Goal: Book appointment/travel/reservation

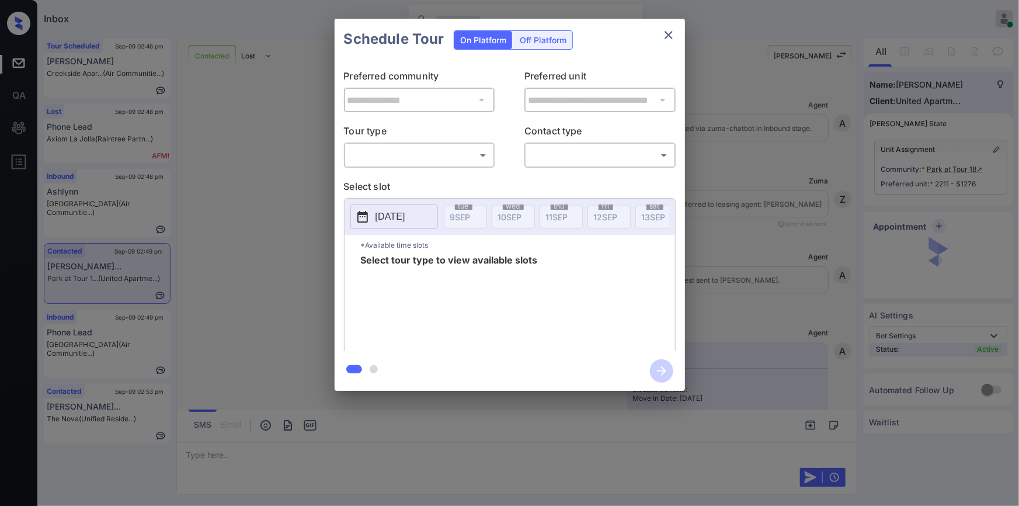
scroll to position [1992, 0]
click at [432, 144] on div "​ ​" at bounding box center [419, 154] width 151 height 25
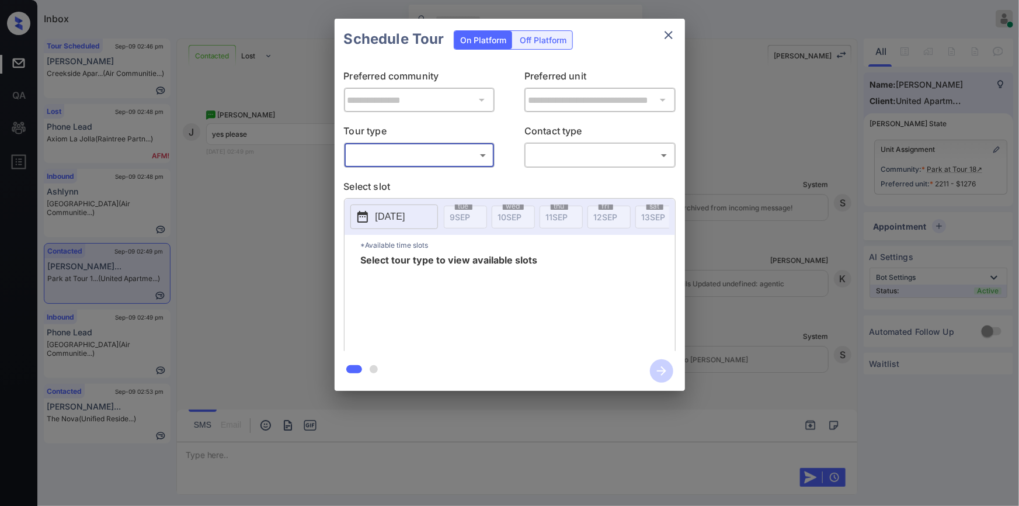
click at [420, 159] on body "Inbox [PERSON_NAME] Online Set yourself offline Set yourself on break Profile S…" at bounding box center [509, 253] width 1019 height 506
click at [405, 182] on li "In Person" at bounding box center [419, 181] width 144 height 21
type input "********"
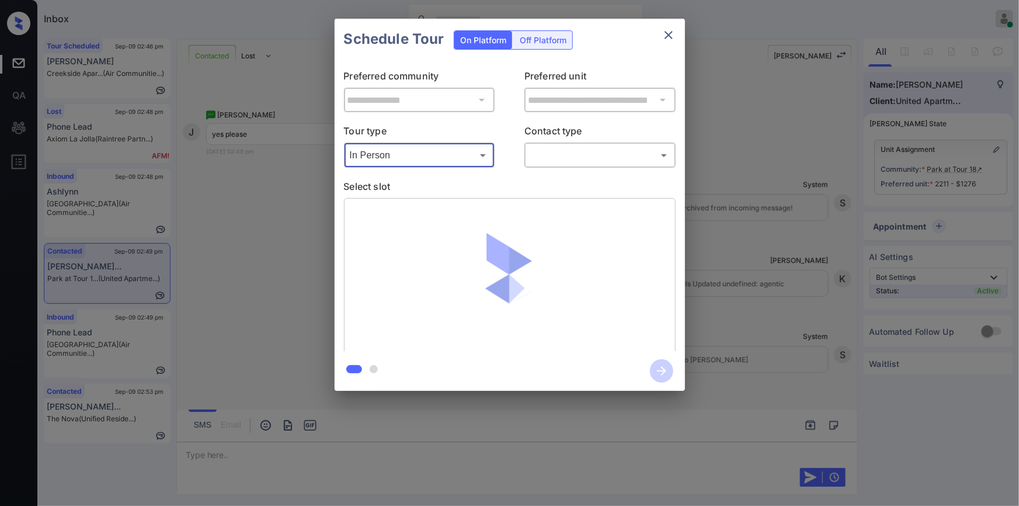
click at [566, 152] on body "Inbox [PERSON_NAME] Online Set yourself offline Set yourself on break Profile S…" at bounding box center [509, 253] width 1019 height 506
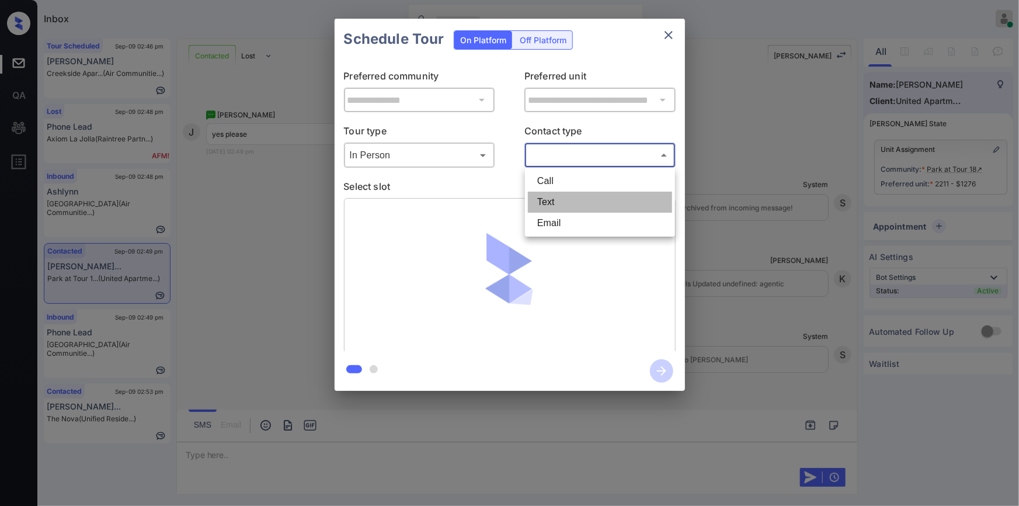
click at [546, 206] on li "Text" at bounding box center [600, 202] width 144 height 21
type input "****"
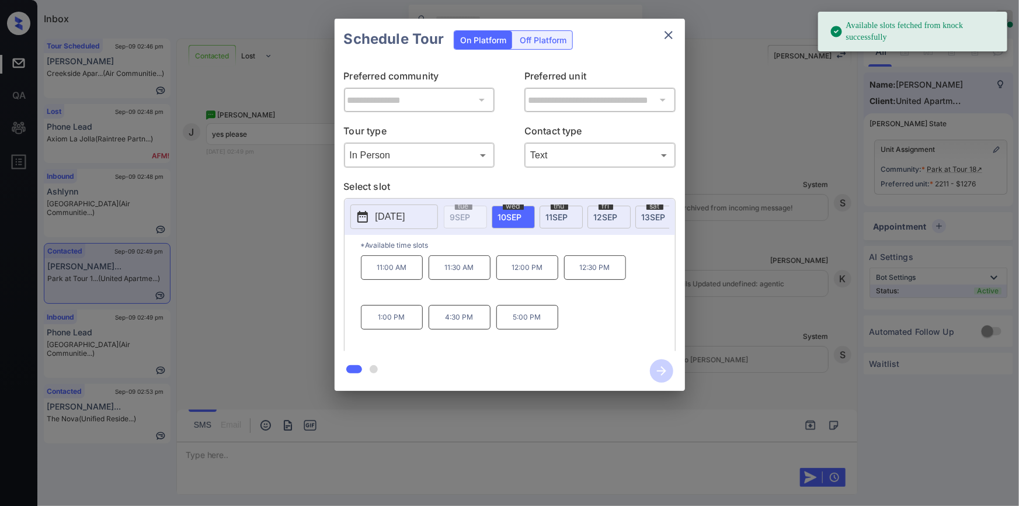
click at [604, 216] on span "12 SEP" at bounding box center [606, 217] width 24 height 10
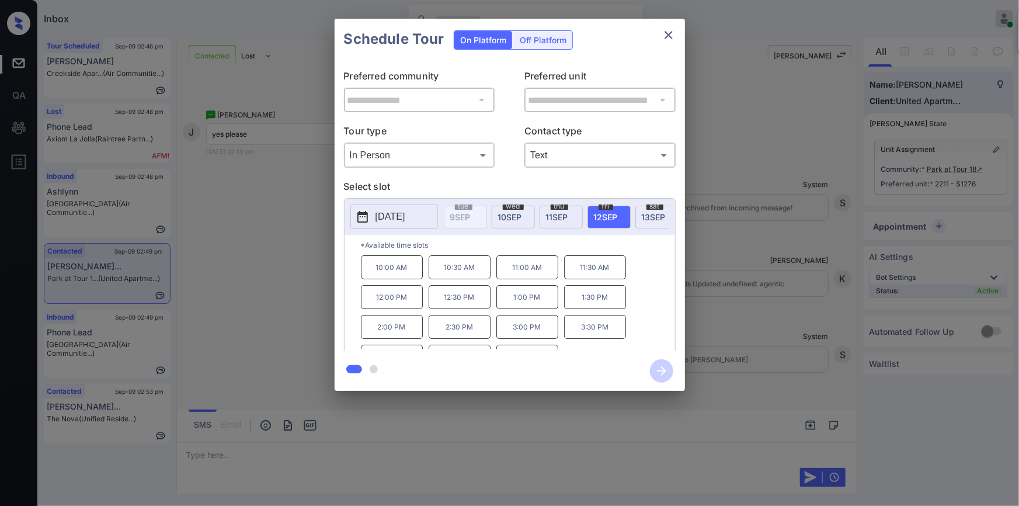
click at [392, 279] on p "10:00 AM" at bounding box center [392, 267] width 62 height 24
click at [655, 362] on icon "button" at bounding box center [661, 370] width 23 height 23
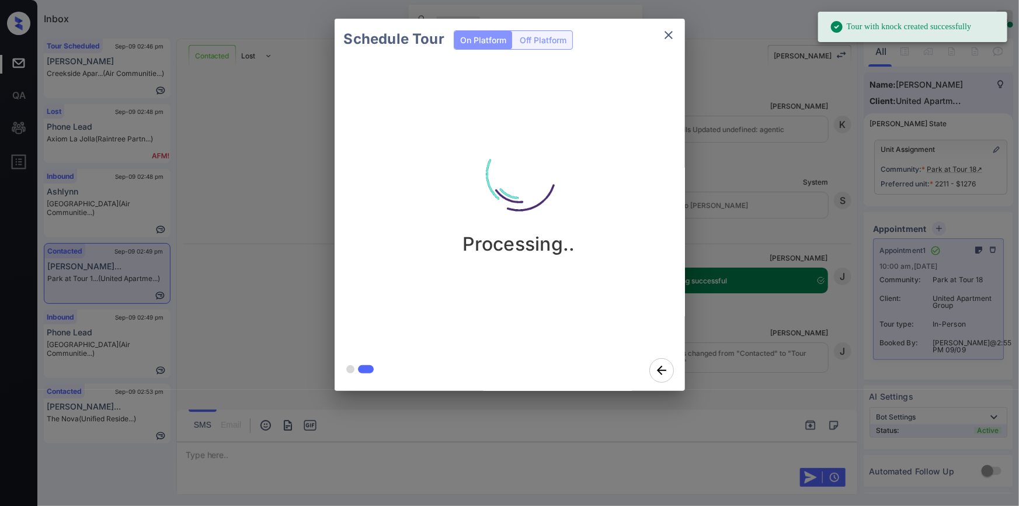
scroll to position [2147, 0]
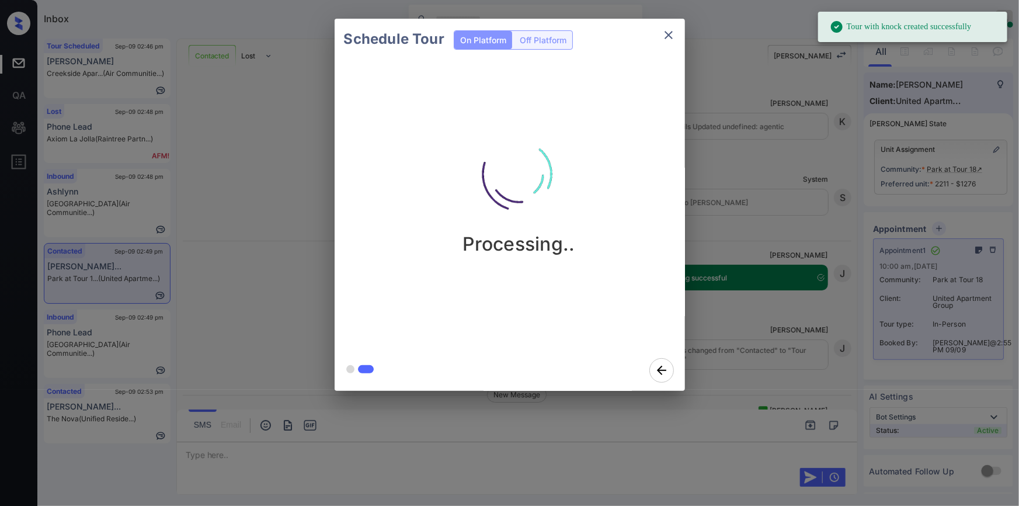
click at [671, 34] on icon "close" at bounding box center [669, 35] width 14 height 14
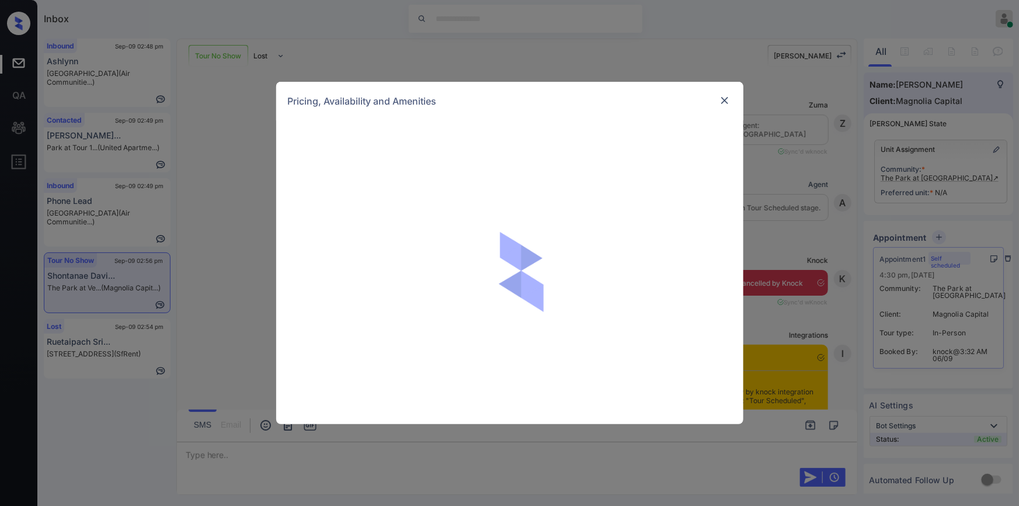
scroll to position [3464, 0]
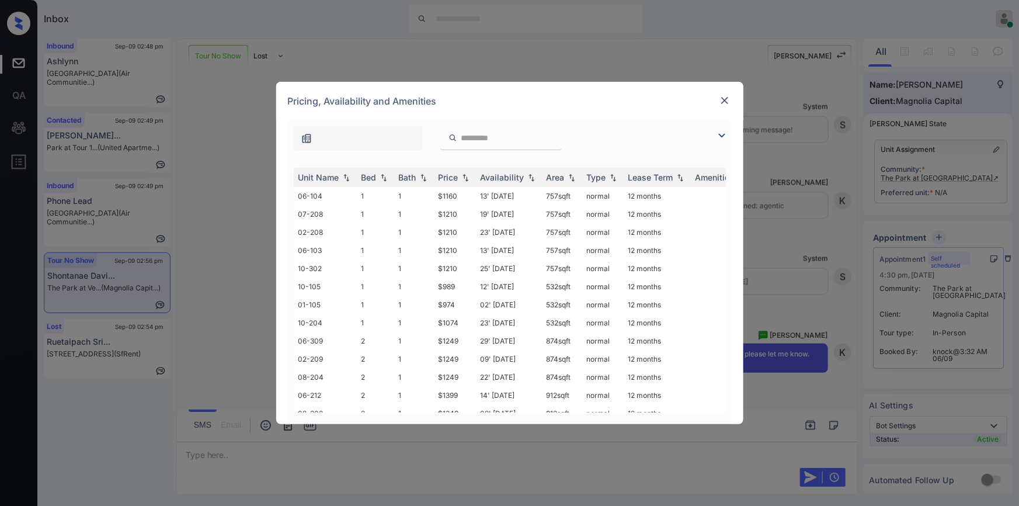
click at [723, 133] on img at bounding box center [722, 135] width 14 height 14
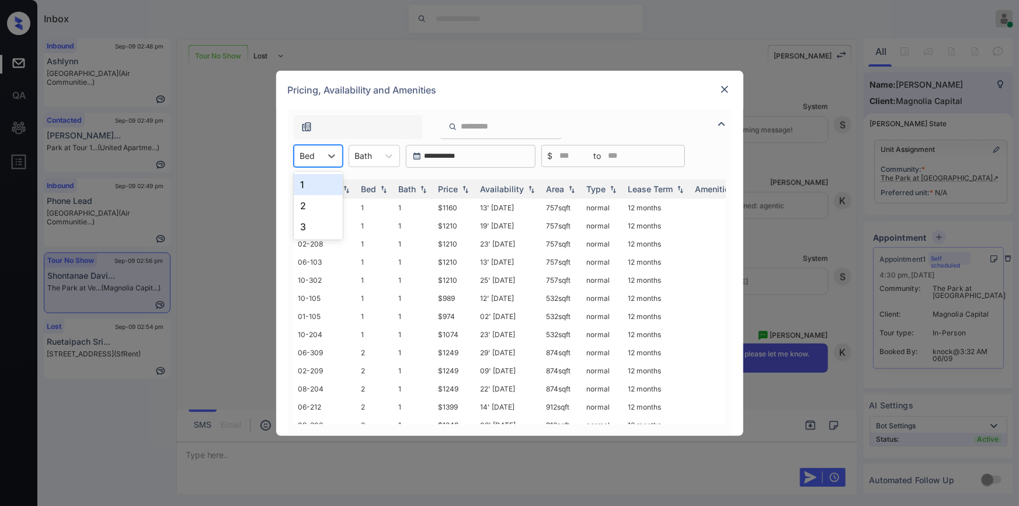
click at [319, 156] on div "Bed" at bounding box center [307, 155] width 27 height 17
click at [307, 190] on div "1" at bounding box center [318, 184] width 49 height 21
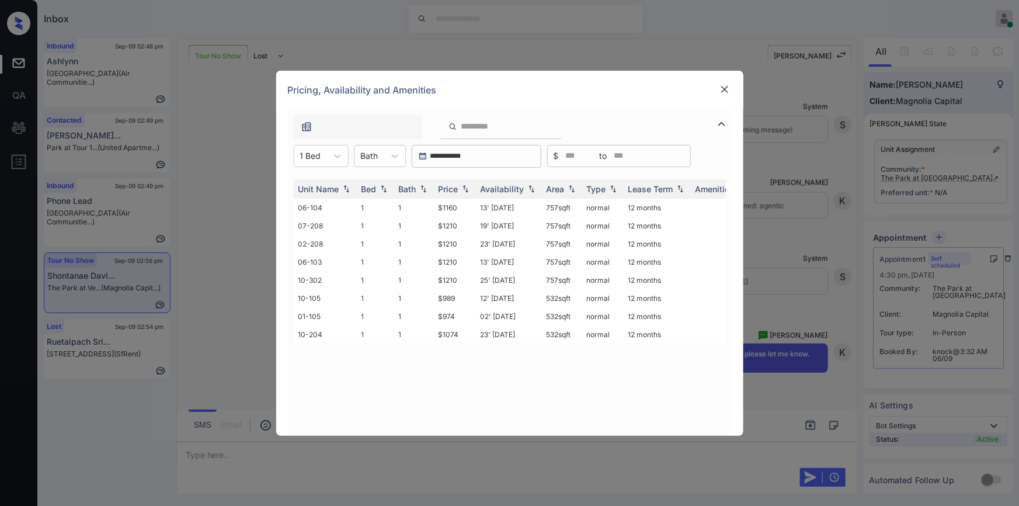
click at [728, 93] on img at bounding box center [725, 90] width 12 height 12
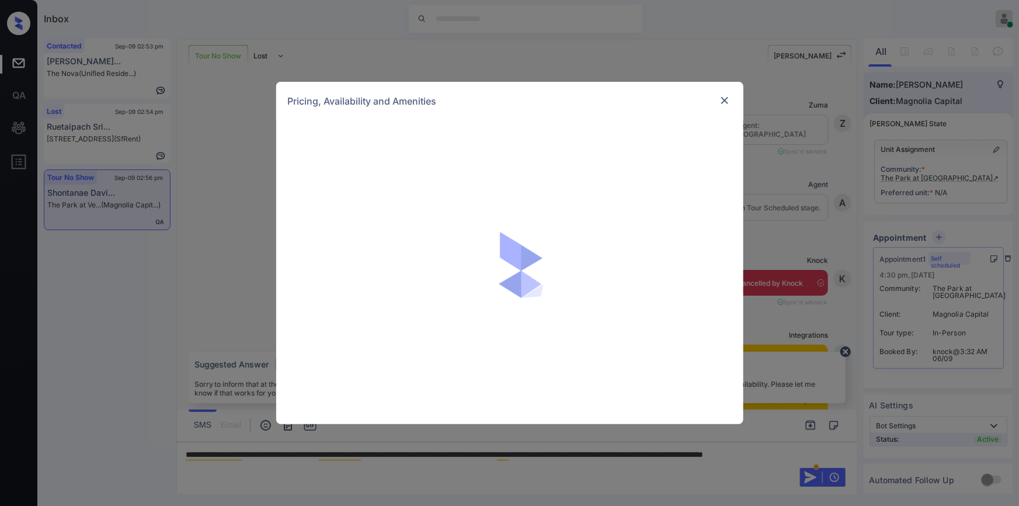
scroll to position [3464, 0]
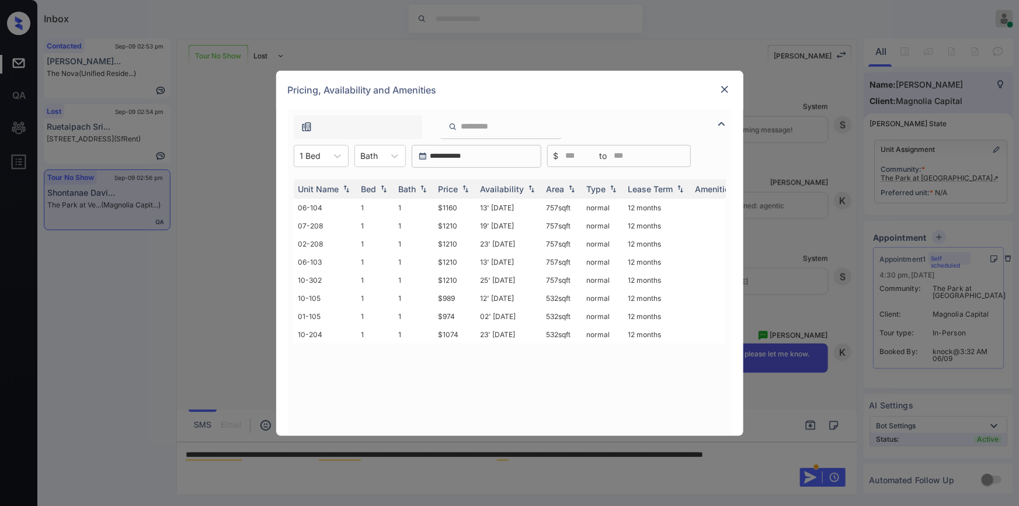
click at [732, 85] on div "Pricing, Availability and Amenities" at bounding box center [509, 90] width 467 height 39
click at [726, 89] on img at bounding box center [725, 90] width 12 height 12
